Goal: Information Seeking & Learning: Learn about a topic

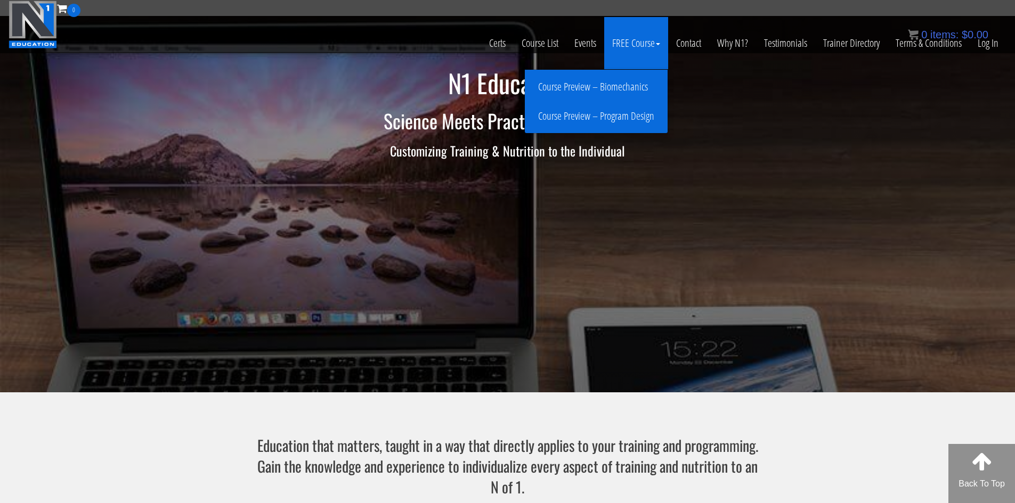
click at [608, 85] on link "Course Preview – Biomechanics" at bounding box center [595, 87] width 137 height 19
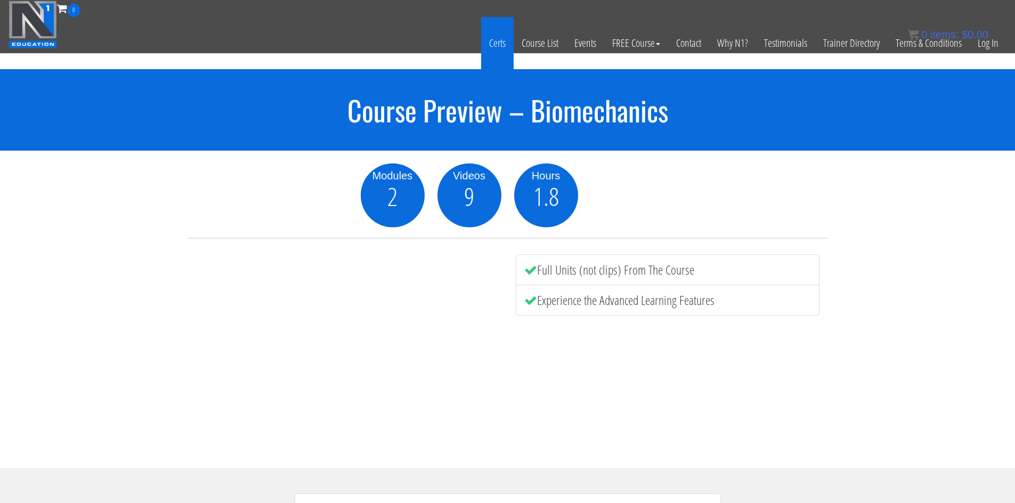
click at [493, 42] on link "Certs" at bounding box center [497, 43] width 32 height 52
